Goal: Feedback & Contribution: Submit feedback/report problem

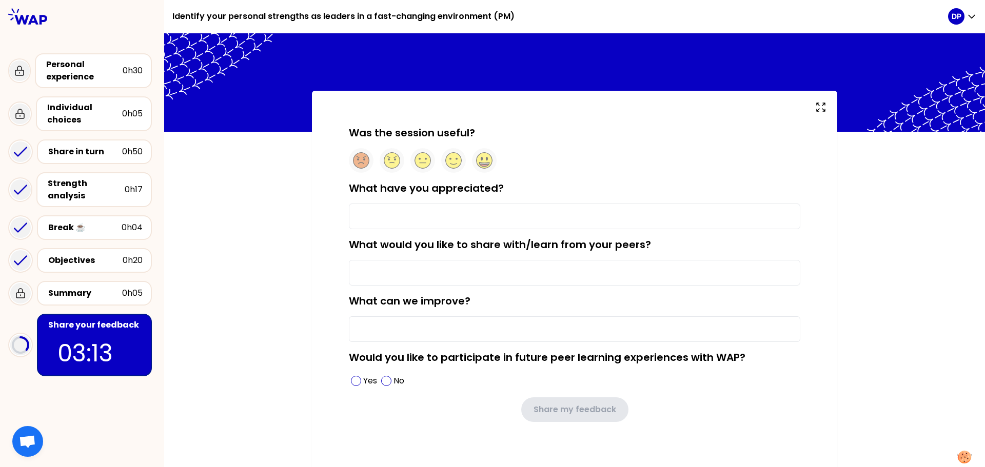
click at [420, 161] on icon at bounding box center [423, 161] width 16 height 16
click at [427, 221] on input "What have you appreciated?" at bounding box center [574, 217] width 451 height 26
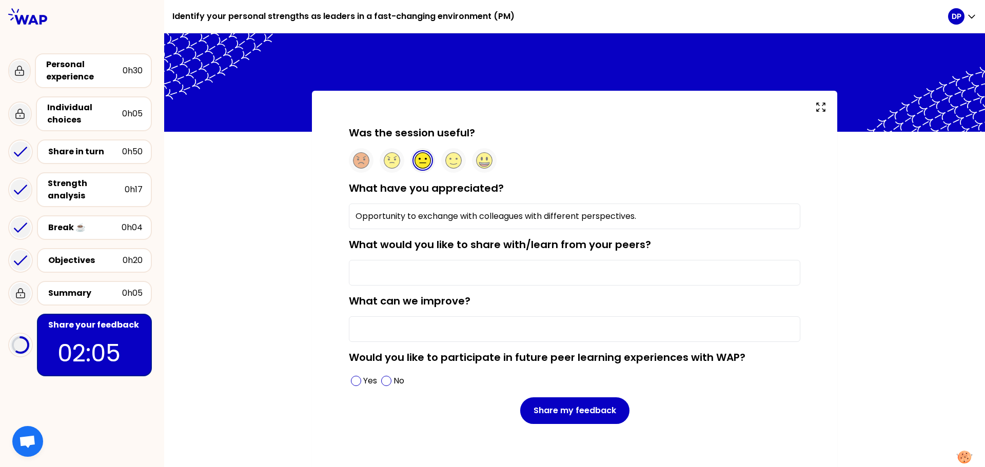
type input "Opportunity to exchange with colleagues with different perspectives."
click at [433, 272] on input "What would you like to share with/learn from your peers?" at bounding box center [574, 273] width 451 height 26
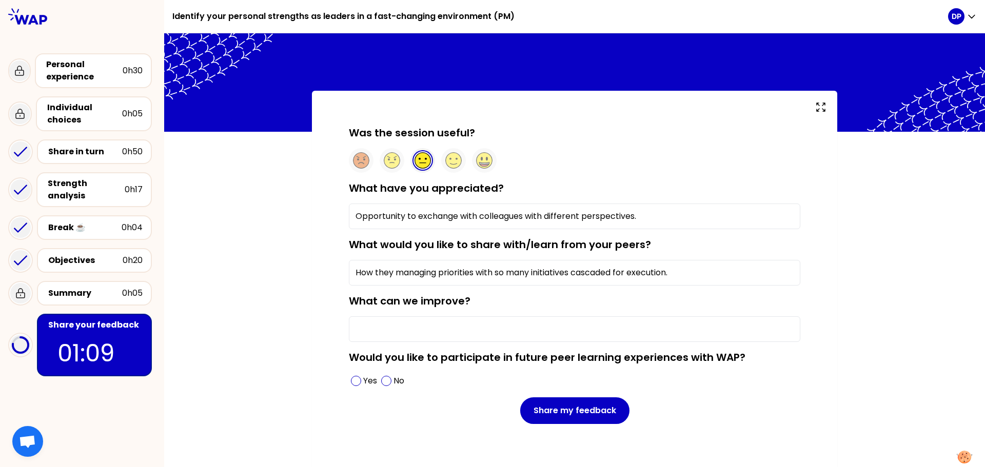
type input "How they managing priorities with so many initiatives cascaded for execution."
click at [395, 322] on input "What can we improve?" at bounding box center [574, 330] width 451 height 26
type input "Don't state that it is a "safe" space, when notes are captured in your portal a…"
click at [381, 383] on span at bounding box center [386, 381] width 10 height 10
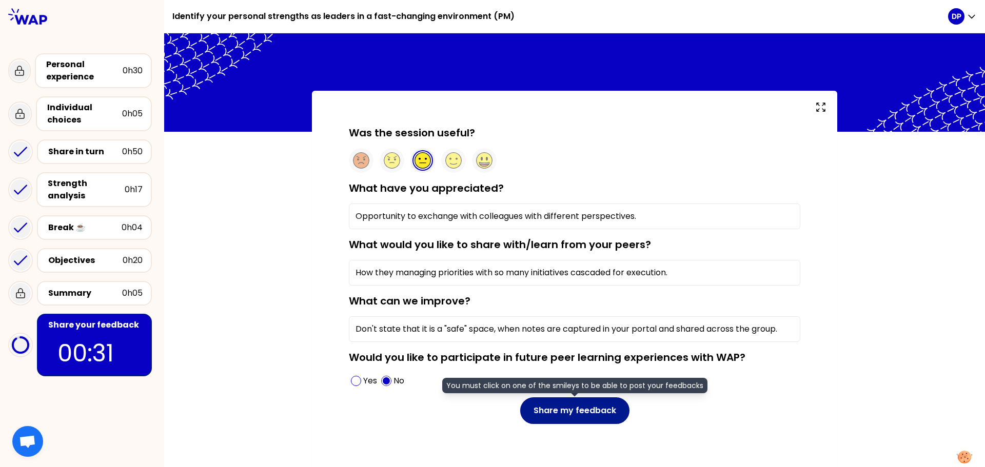
click at [582, 408] on button "Share my feedback" at bounding box center [574, 411] width 109 height 27
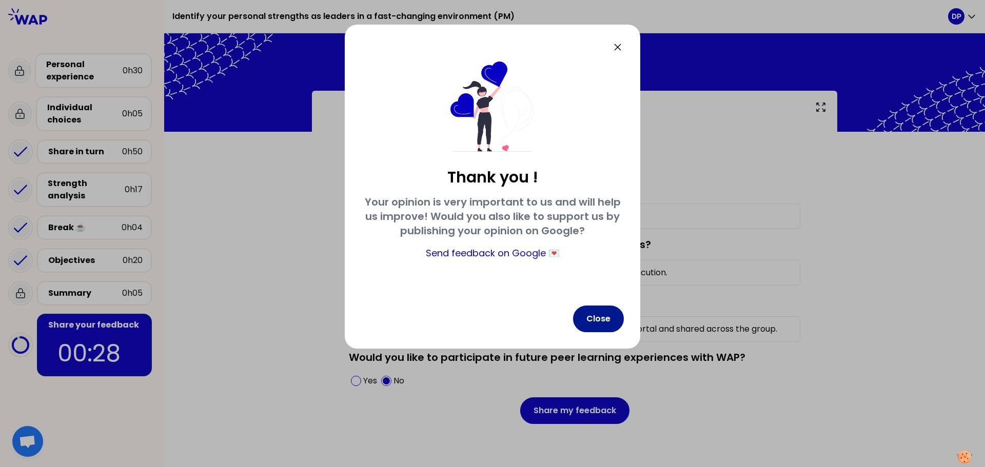
click at [590, 311] on button "Close" at bounding box center [598, 319] width 51 height 27
